Goal: Check status: Check status

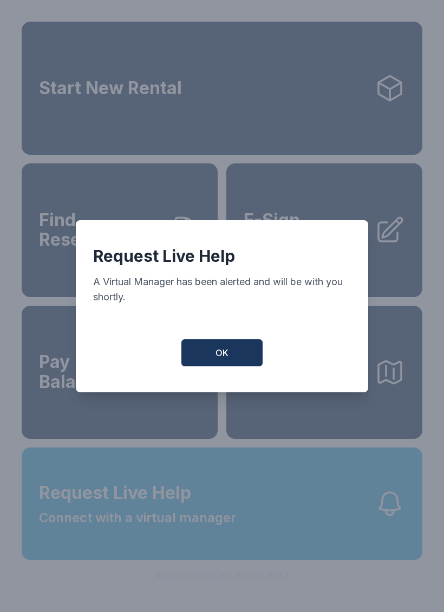
click at [223, 359] on span "OK" at bounding box center [221, 352] width 13 height 13
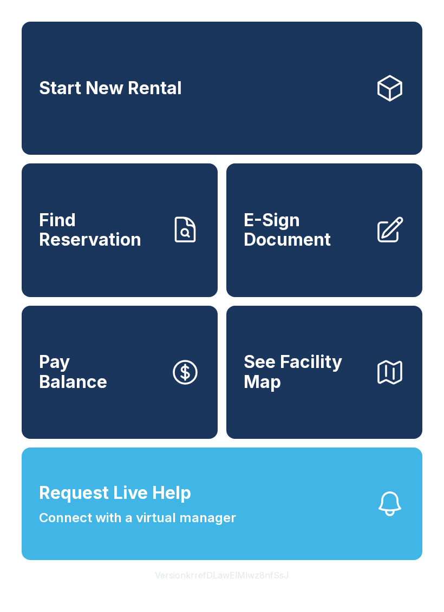
click at [104, 250] on span "Find Reservation" at bounding box center [100, 231] width 122 height 40
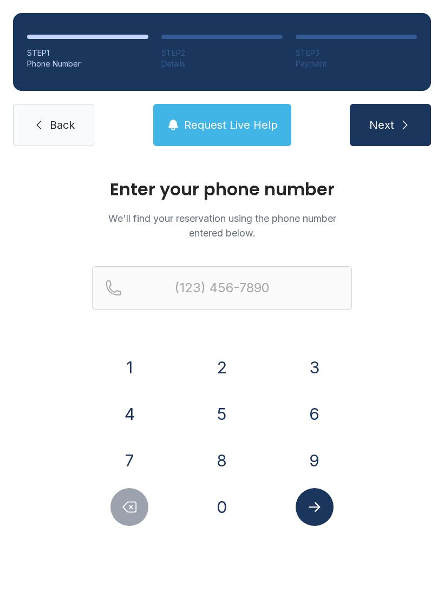
click at [133, 365] on button "1" at bounding box center [129, 368] width 38 height 38
click at [135, 446] on button "7" at bounding box center [129, 461] width 38 height 38
click at [219, 500] on button "0" at bounding box center [222, 507] width 38 height 38
click at [218, 361] on button "2" at bounding box center [222, 368] width 38 height 38
click at [215, 403] on button "5" at bounding box center [222, 414] width 38 height 38
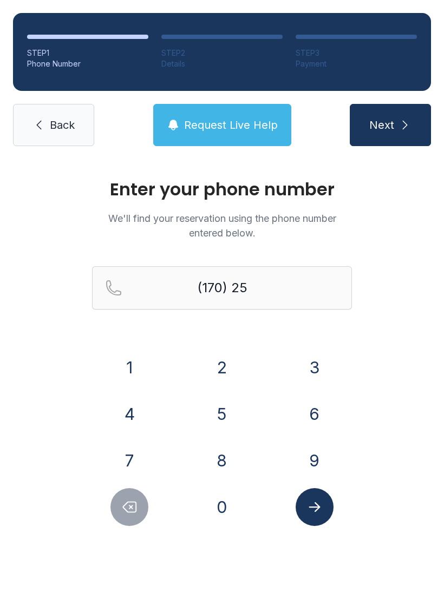
click at [218, 454] on button "8" at bounding box center [222, 461] width 38 height 38
click at [127, 503] on icon "Delete number" at bounding box center [129, 507] width 13 height 10
click at [128, 509] on icon "Delete number" at bounding box center [129, 507] width 16 height 16
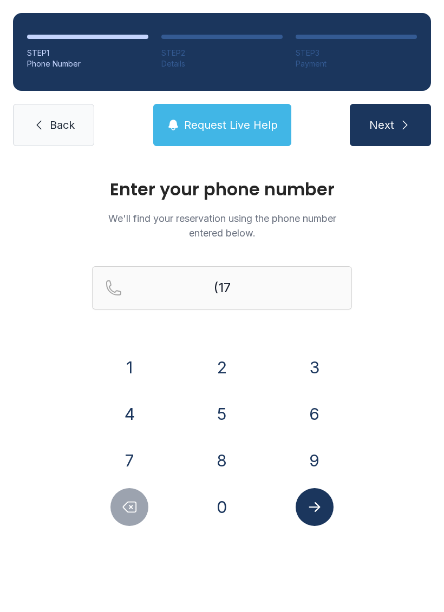
click at [129, 510] on icon "Delete number" at bounding box center [129, 507] width 16 height 16
type input "(1"
click at [129, 510] on icon "Delete number" at bounding box center [129, 507] width 16 height 16
click at [128, 510] on icon "Delete number" at bounding box center [129, 507] width 16 height 16
click at [132, 454] on button "7" at bounding box center [129, 461] width 38 height 38
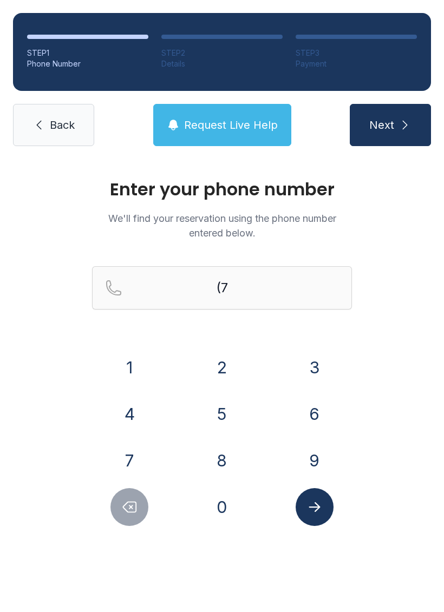
click at [218, 500] on button "0" at bounding box center [222, 507] width 38 height 38
click at [213, 365] on button "2" at bounding box center [222, 368] width 38 height 38
click at [212, 407] on button "5" at bounding box center [222, 414] width 38 height 38
click at [220, 438] on div "1 2 3 4 5 6 7 8 9 0" at bounding box center [222, 438] width 260 height 178
click at [222, 443] on button "8" at bounding box center [222, 461] width 38 height 38
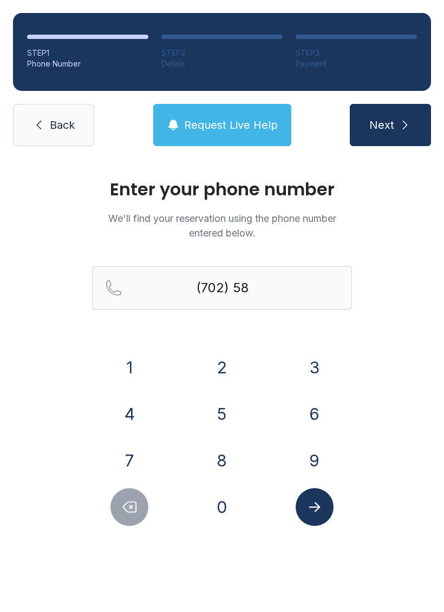
click at [221, 505] on button "0" at bounding box center [222, 507] width 38 height 38
click at [313, 454] on button "9" at bounding box center [315, 461] width 38 height 38
click at [217, 404] on button "5" at bounding box center [222, 414] width 38 height 38
click at [127, 503] on icon "Delete number" at bounding box center [129, 507] width 13 height 10
click at [127, 502] on icon "Delete number" at bounding box center [129, 507] width 16 height 16
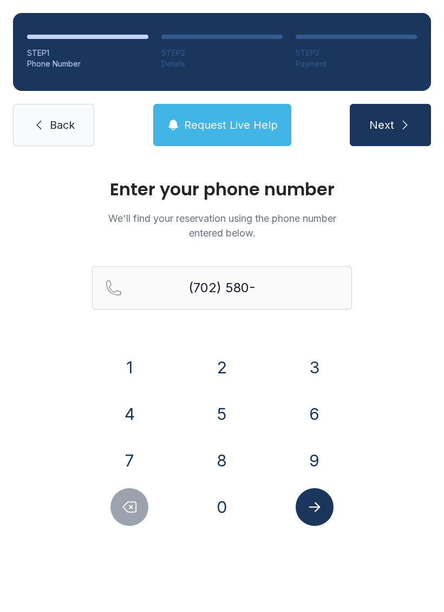
click at [223, 502] on button "0" at bounding box center [222, 507] width 38 height 38
click at [313, 449] on button "9" at bounding box center [315, 461] width 38 height 38
click at [222, 408] on button "5" at bounding box center [222, 414] width 38 height 38
click at [230, 443] on button "8" at bounding box center [222, 461] width 38 height 38
click at [316, 509] on icon "Submit lookup form" at bounding box center [314, 507] width 16 height 16
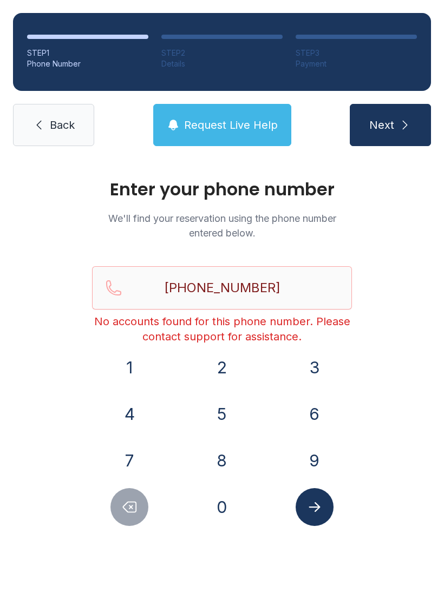
click at [139, 511] on button "Delete number" at bounding box center [129, 507] width 38 height 38
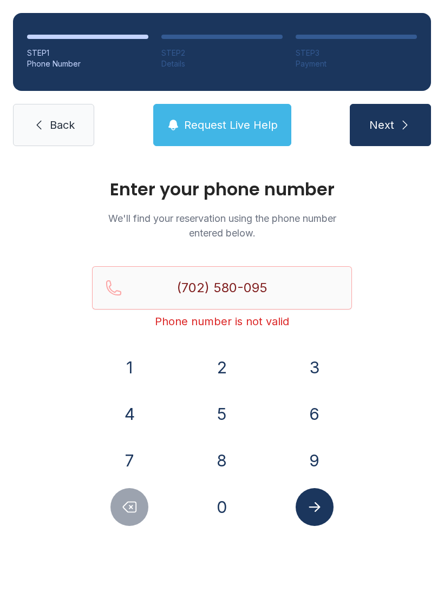
click at [138, 510] on button "Delete number" at bounding box center [129, 507] width 38 height 38
click at [129, 504] on icon "Delete number" at bounding box center [129, 507] width 16 height 16
click at [128, 504] on icon "Delete number" at bounding box center [129, 507] width 16 height 16
click at [133, 501] on icon "Delete number" at bounding box center [129, 507] width 16 height 16
click at [132, 501] on icon "Delete number" at bounding box center [129, 507] width 16 height 16
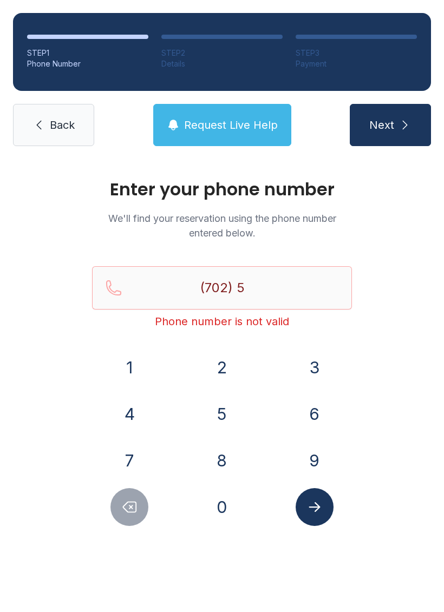
click at [218, 445] on button "8" at bounding box center [222, 461] width 38 height 38
click at [217, 506] on button "0" at bounding box center [222, 507] width 38 height 38
click at [310, 458] on button "9" at bounding box center [315, 461] width 38 height 38
click at [218, 421] on button "5" at bounding box center [222, 414] width 38 height 38
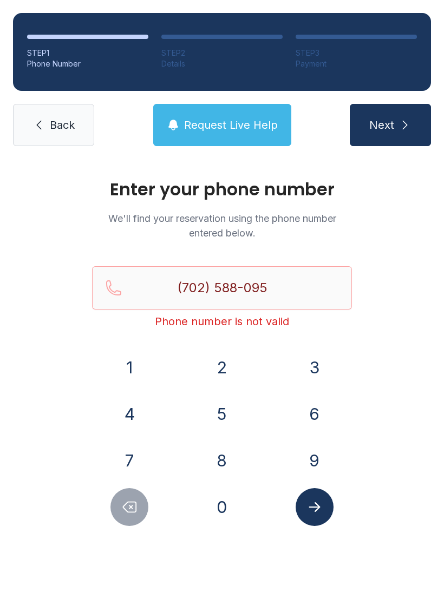
click at [226, 458] on button "8" at bounding box center [222, 461] width 38 height 38
type input "[PHONE_NUMBER]"
click at [330, 506] on button "Submit lookup form" at bounding box center [315, 507] width 38 height 38
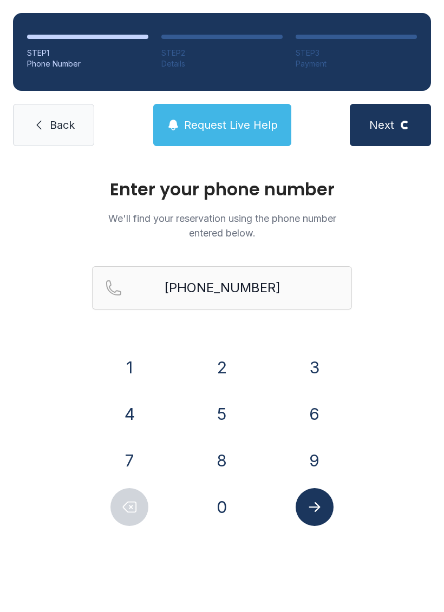
click at [331, 496] on div at bounding box center [314, 507] width 75 height 38
select select "**"
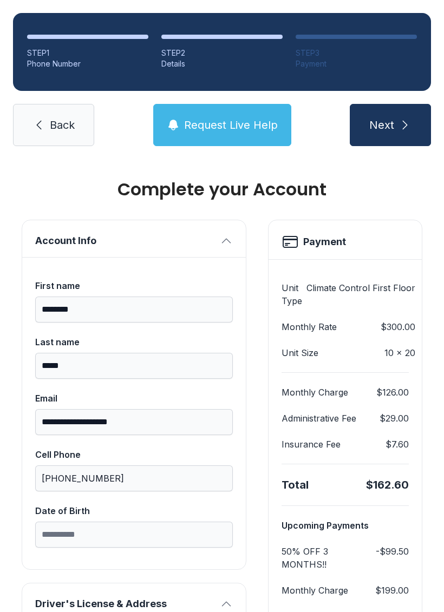
click at [232, 126] on span "Request Live Help" at bounding box center [231, 124] width 94 height 15
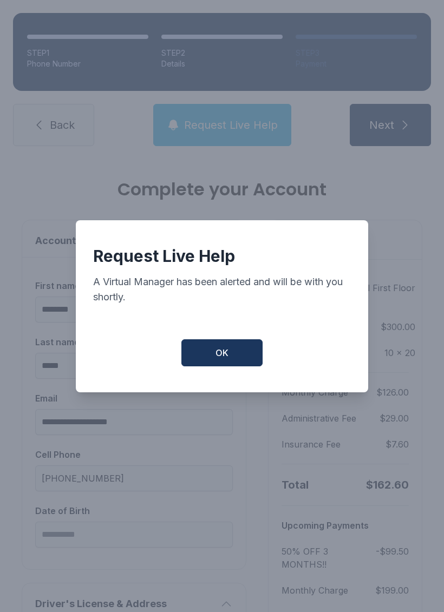
click at [235, 366] on button "OK" at bounding box center [221, 352] width 81 height 27
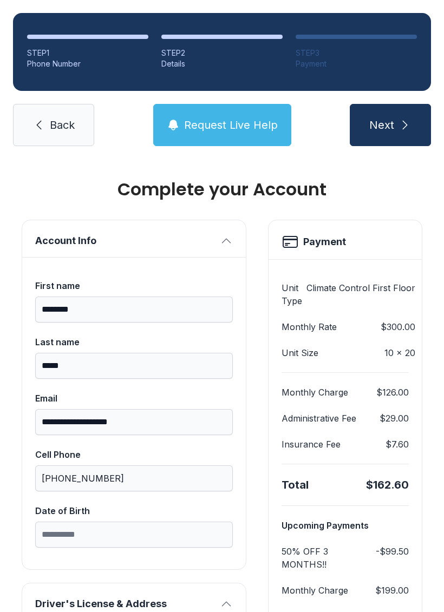
click at [208, 126] on span "Request Live Help" at bounding box center [231, 124] width 94 height 15
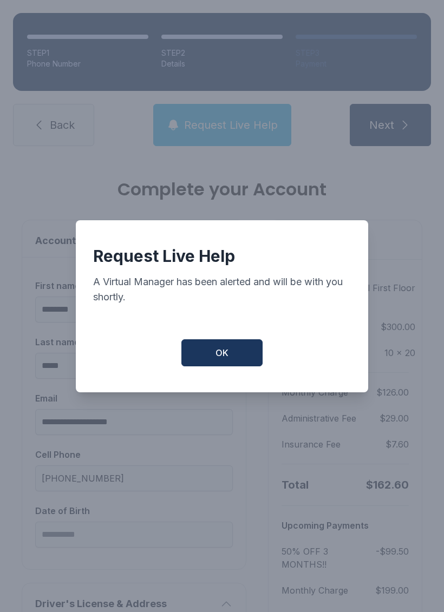
click at [219, 357] on span "OK" at bounding box center [221, 352] width 13 height 13
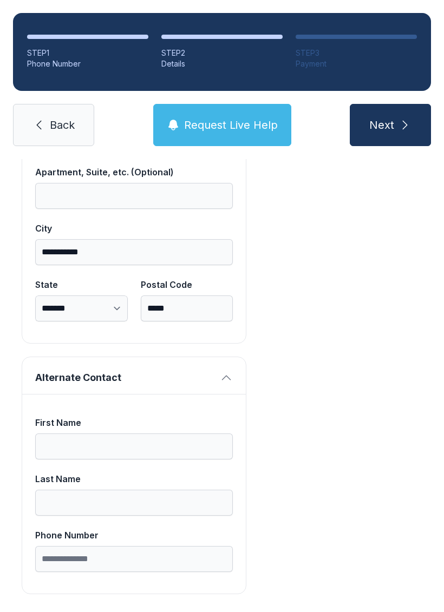
scroll to position [687, 0]
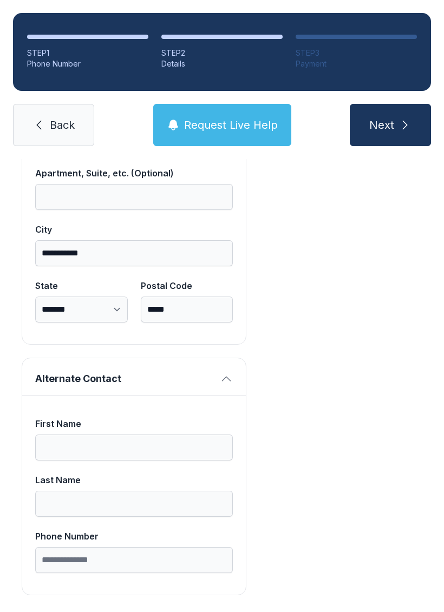
click at [74, 128] on span "Back" at bounding box center [62, 124] width 25 height 15
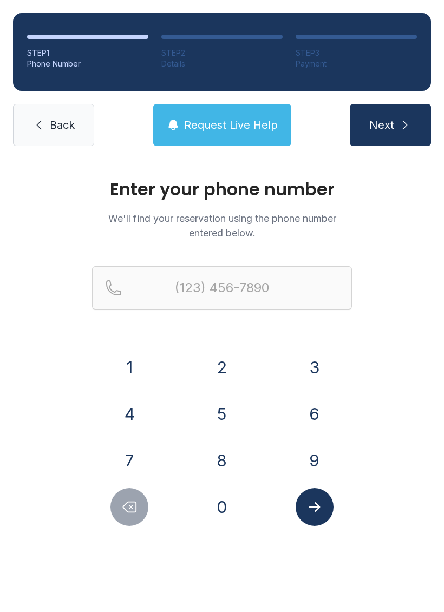
click at [68, 123] on span "Back" at bounding box center [62, 124] width 25 height 15
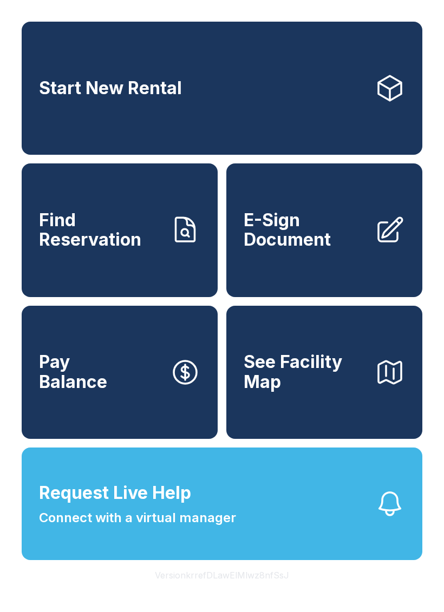
click at [218, 528] on span "Request Live Help Connect with a virtual manager" at bounding box center [137, 504] width 197 height 48
